Goal: Transaction & Acquisition: Download file/media

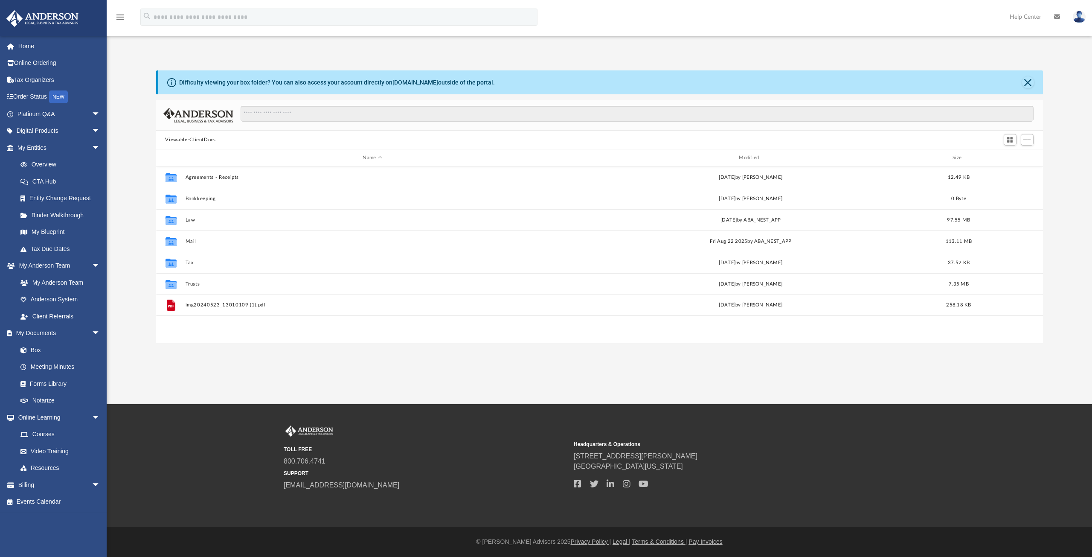
scroll to position [188, 881]
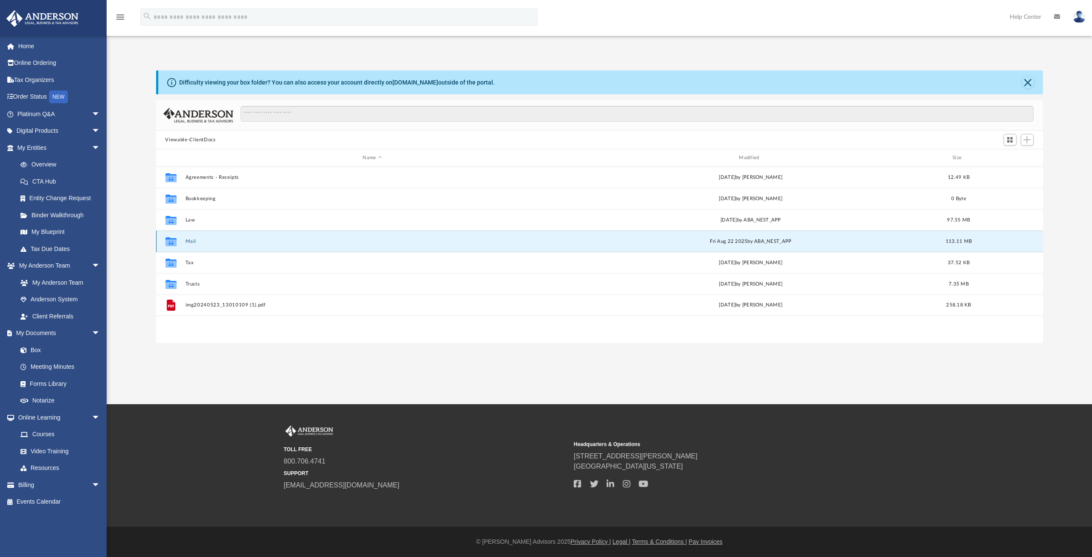
click at [189, 240] on button "Mail" at bounding box center [372, 242] width 375 height 6
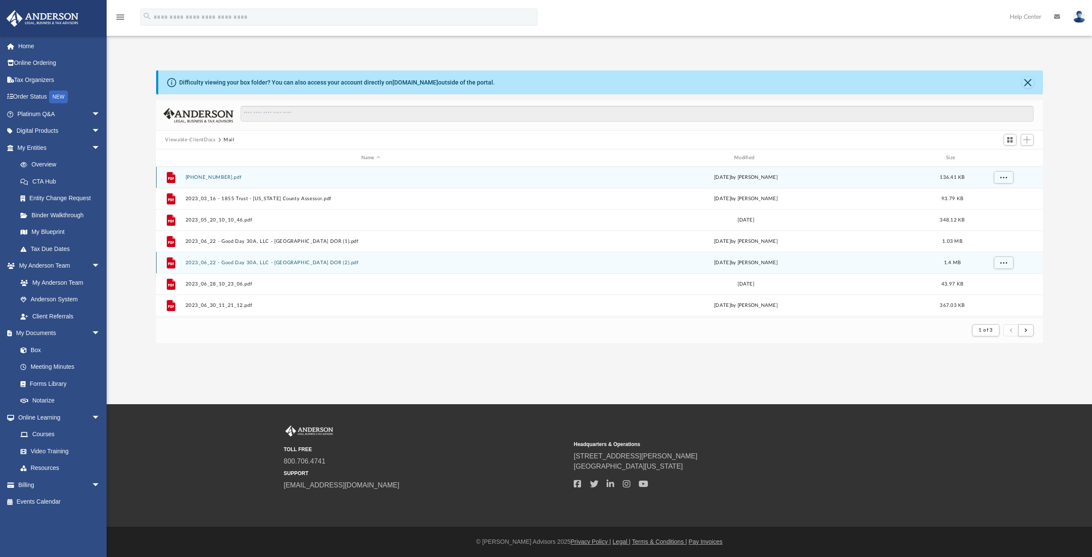
scroll to position [161, 881]
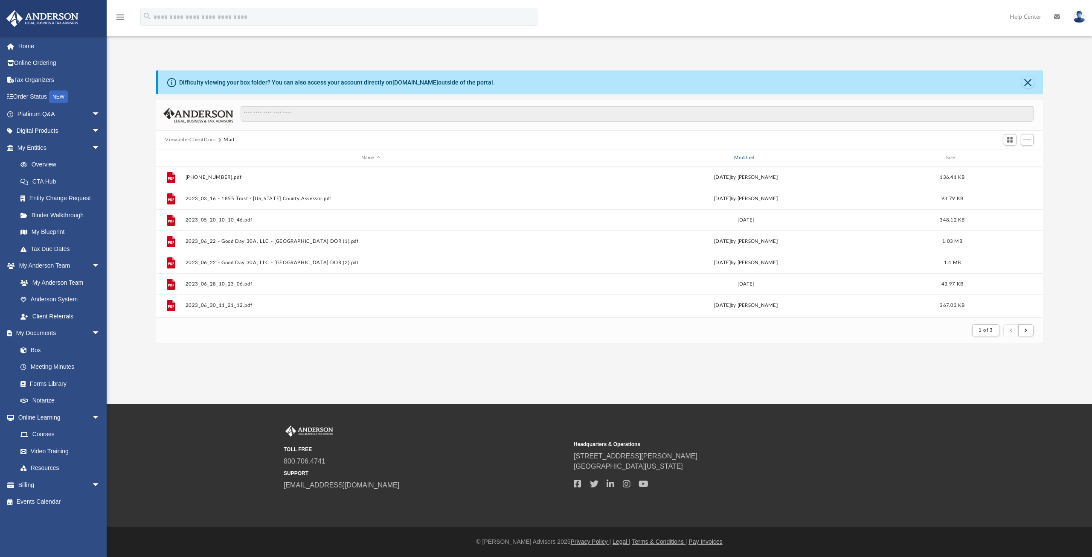
click at [745, 157] on div "Modified" at bounding box center [746, 158] width 372 height 8
click at [741, 155] on div "Modified" at bounding box center [746, 158] width 372 height 8
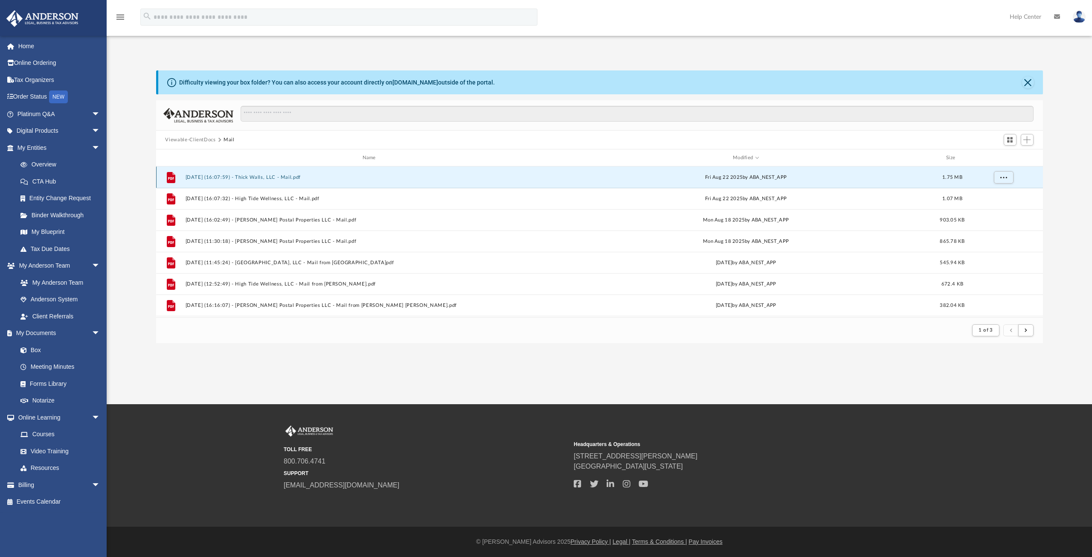
click at [251, 178] on button "[DATE] (16:07:59) - Thick Walls, LLC - Mail.pdf" at bounding box center [370, 178] width 371 height 6
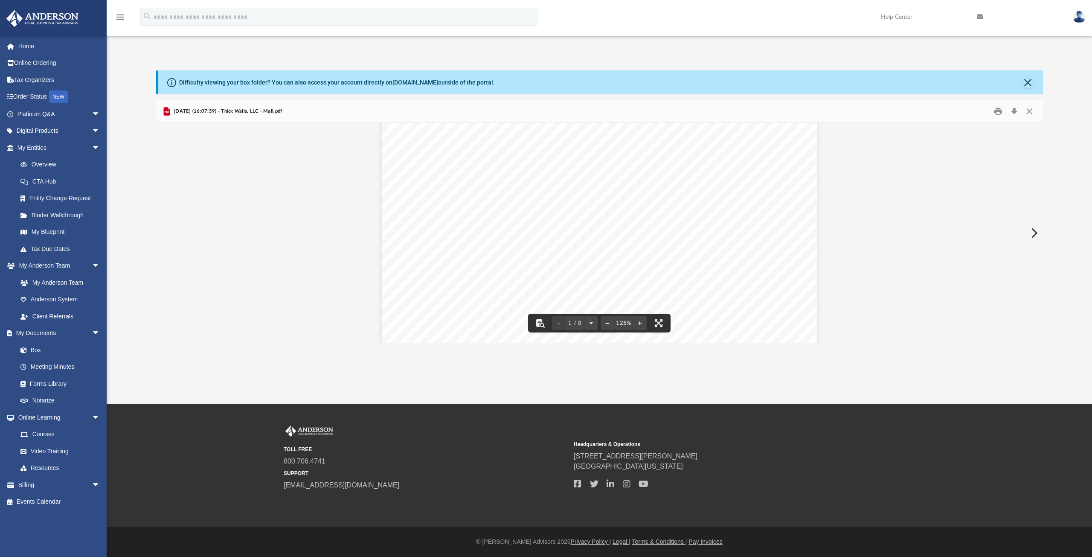
scroll to position [341, 0]
click at [1014, 108] on button "Download" at bounding box center [1014, 111] width 15 height 13
click at [1034, 233] on button "Preview" at bounding box center [1033, 233] width 19 height 24
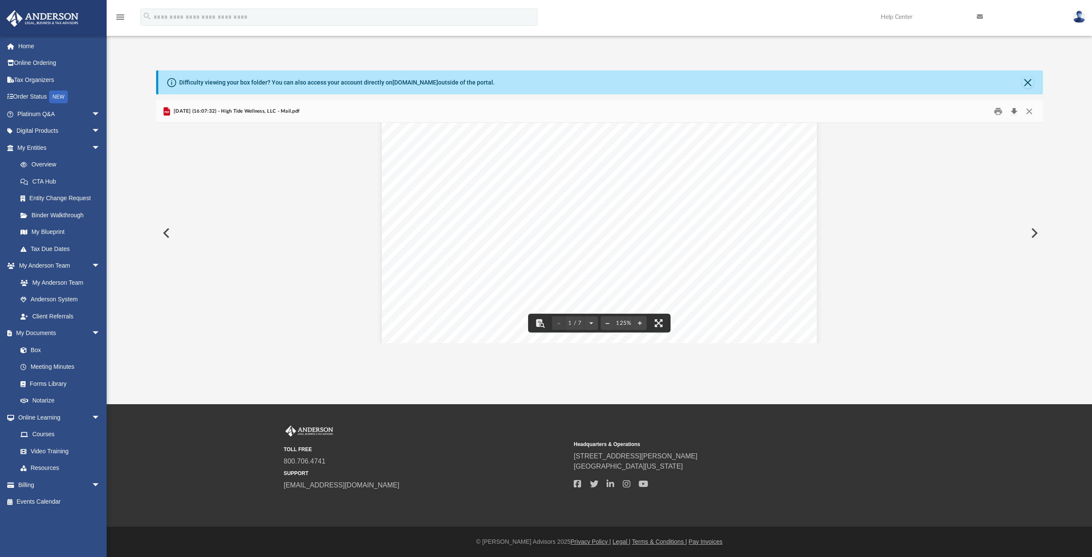
click at [1014, 110] on button "Download" at bounding box center [1014, 111] width 15 height 13
click at [1034, 230] on button "Preview" at bounding box center [1033, 233] width 19 height 24
click at [1015, 110] on button "Download" at bounding box center [1014, 111] width 15 height 13
click at [1033, 229] on button "Preview" at bounding box center [1033, 233] width 19 height 24
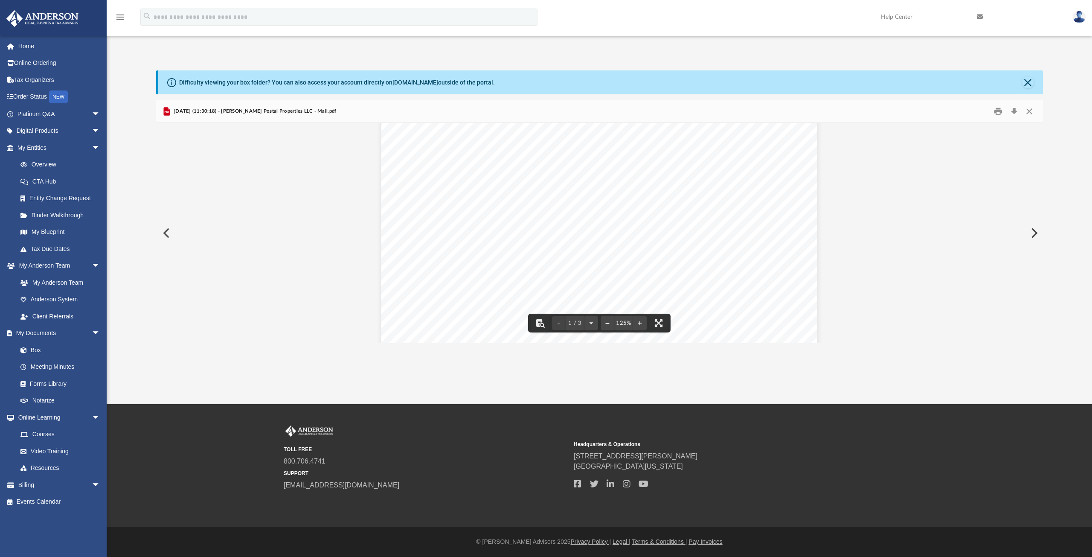
scroll to position [85, 0]
